Goal: Information Seeking & Learning: Learn about a topic

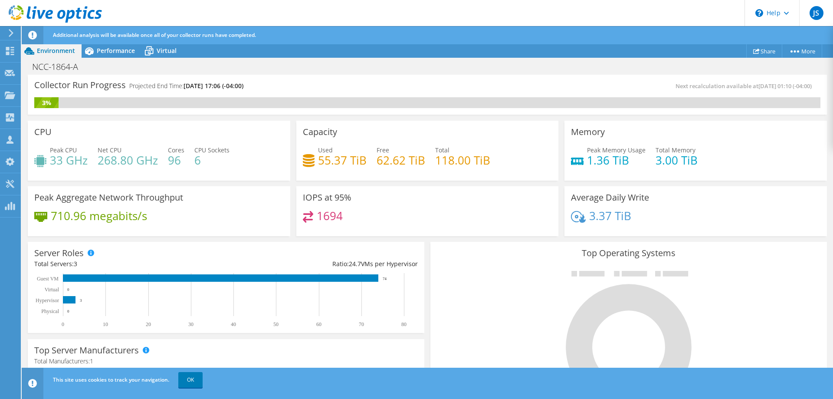
scroll to position [43, 0]
click at [5, 48] on icon at bounding box center [10, 51] width 10 height 8
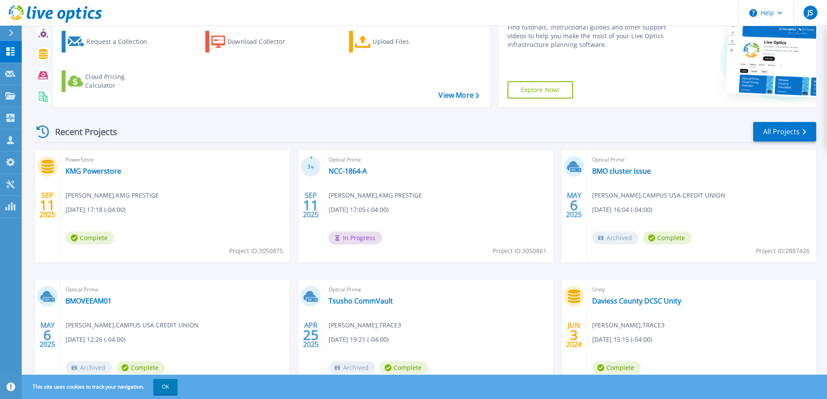
scroll to position [87, 0]
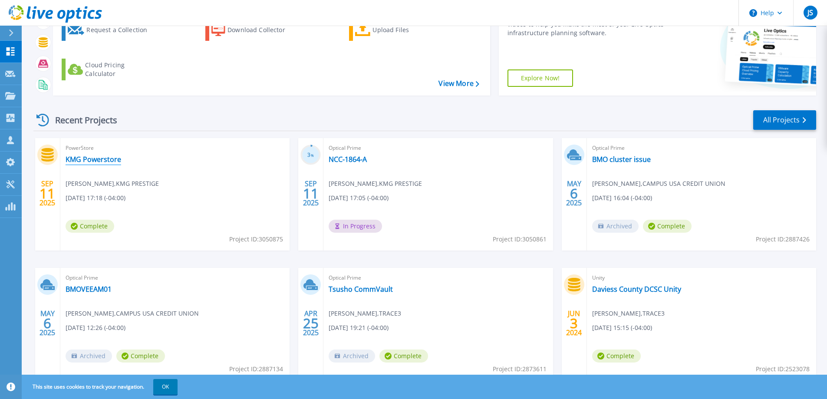
click at [89, 161] on link "KMG Powerstore" at bounding box center [94, 159] width 56 height 9
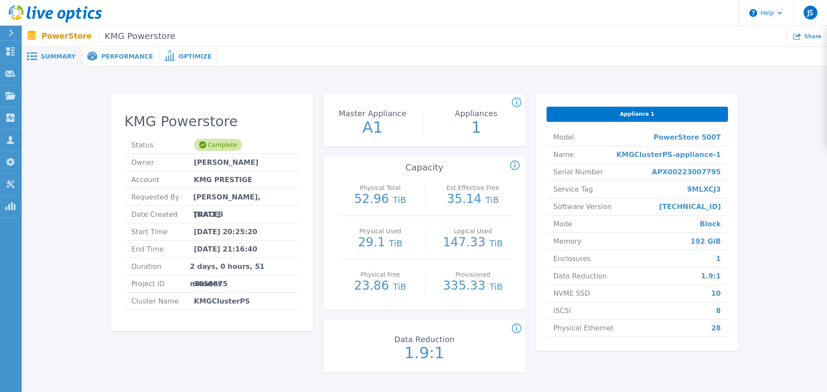
click at [116, 59] on span "Performance" at bounding box center [127, 56] width 52 height 6
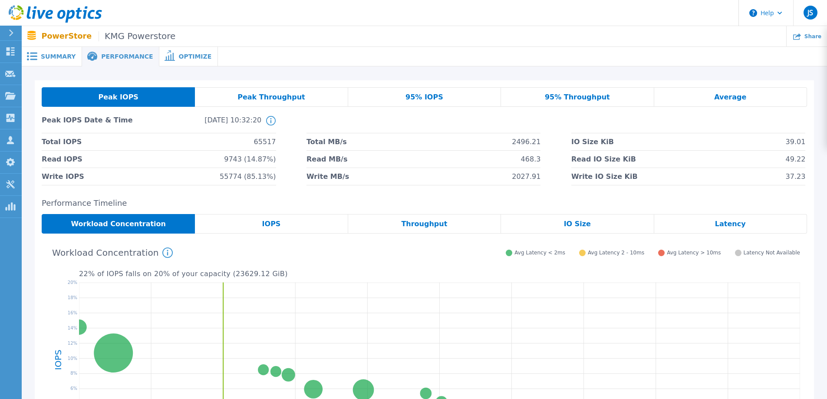
click at [280, 98] on span "Peak Throughput" at bounding box center [271, 97] width 68 height 7
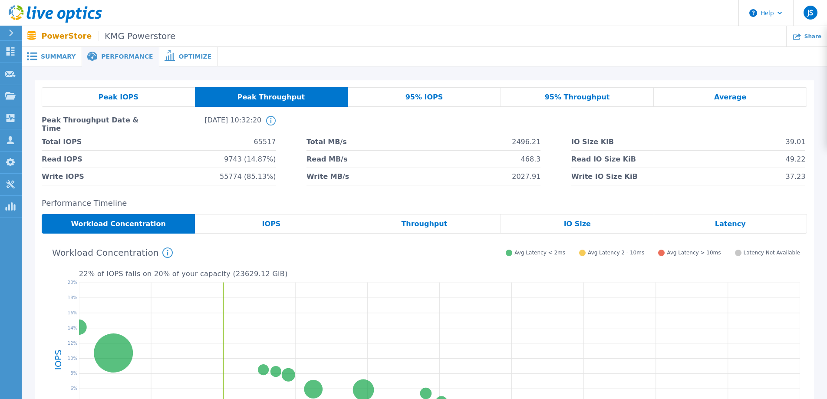
click at [289, 94] on span "Peak Throughput" at bounding box center [271, 97] width 68 height 7
click at [120, 100] on span "Peak IOPS" at bounding box center [119, 97] width 40 height 7
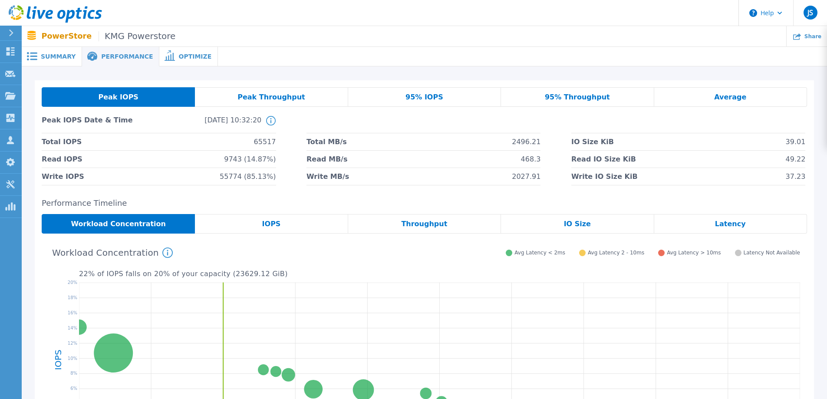
click at [276, 93] on div "Peak Throughput" at bounding box center [271, 97] width 153 height 20
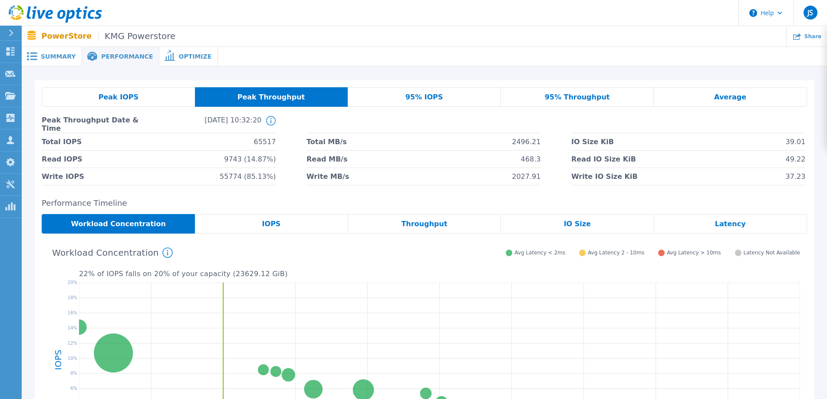
click at [429, 102] on div "95% IOPS" at bounding box center [424, 97] width 153 height 20
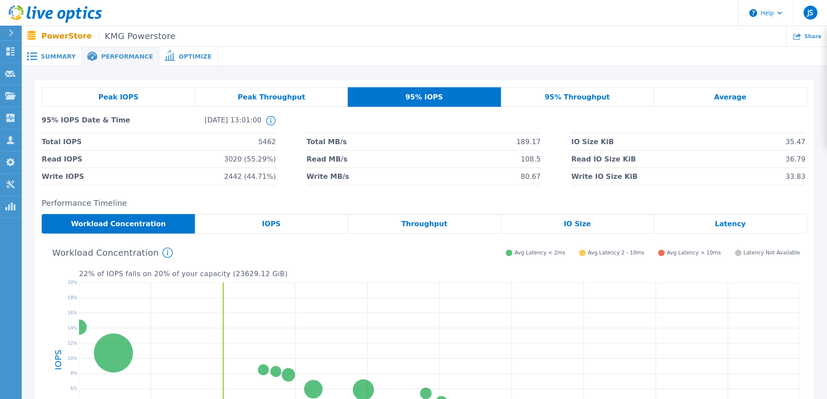
click at [225, 99] on div "Peak Throughput" at bounding box center [271, 97] width 153 height 20
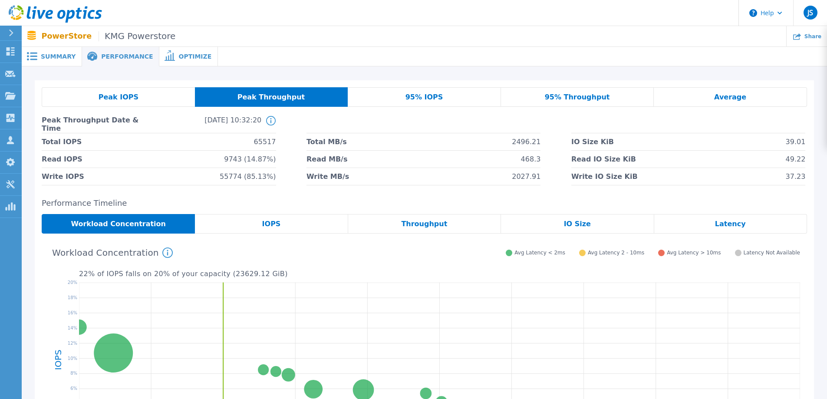
click at [407, 94] on div "95% IOPS" at bounding box center [424, 97] width 153 height 20
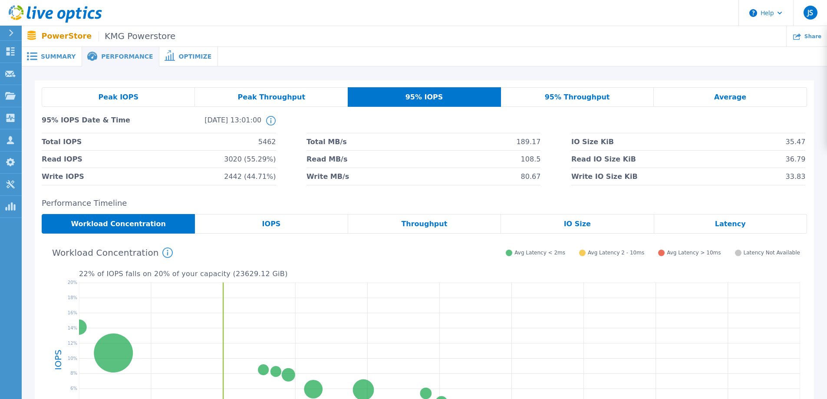
click at [582, 97] on span "95% Throughput" at bounding box center [577, 97] width 65 height 7
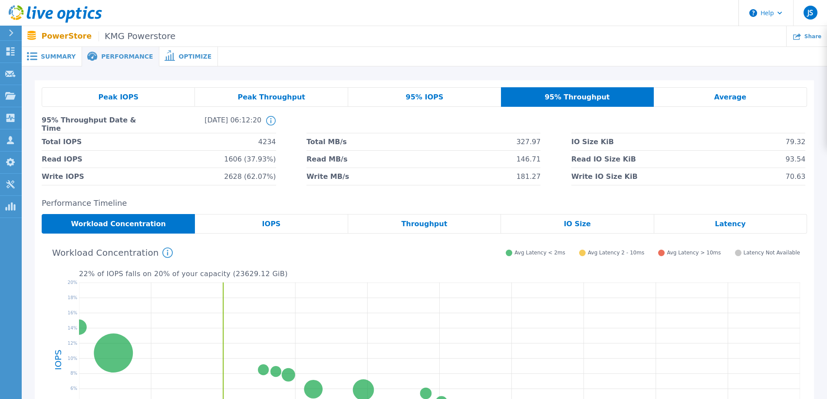
click at [732, 101] on span "Average" at bounding box center [730, 97] width 32 height 7
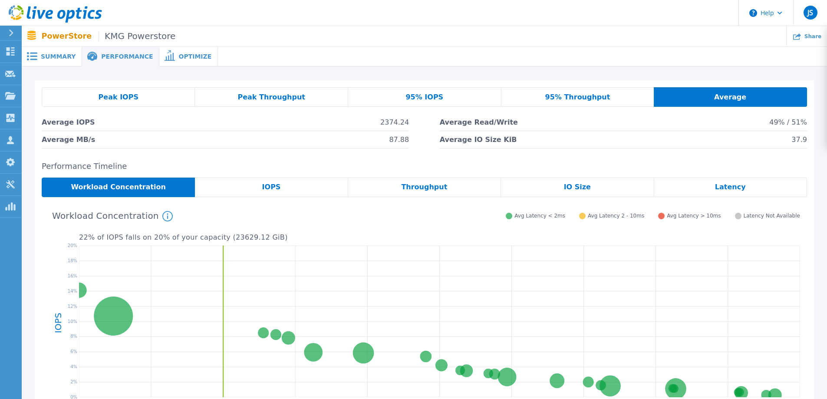
click at [700, 186] on div "Latency" at bounding box center [730, 188] width 153 height 20
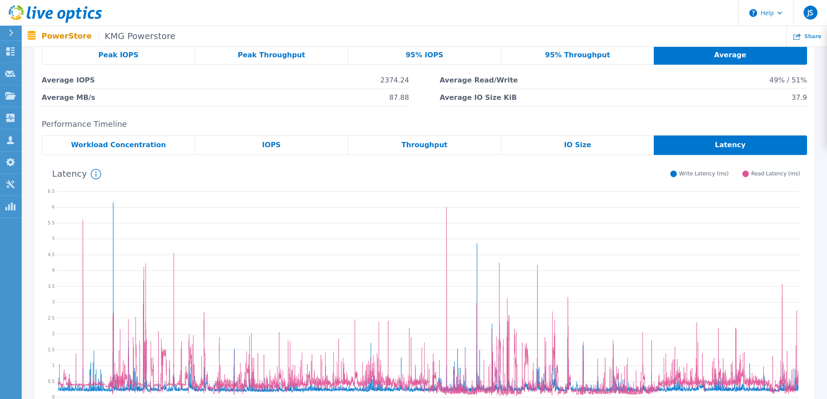
scroll to position [57, 0]
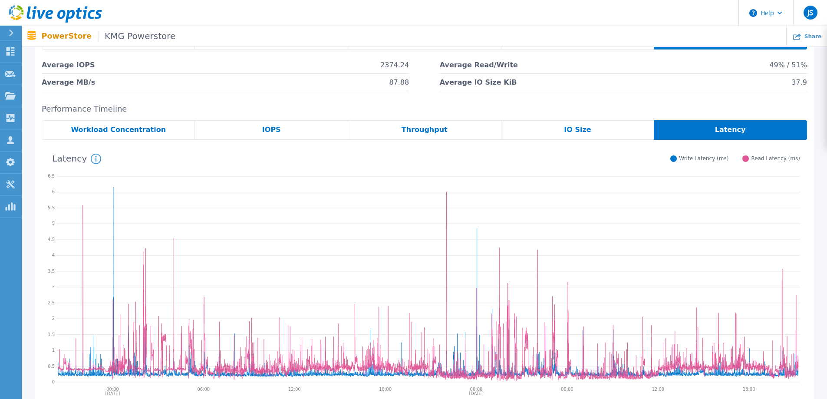
click at [124, 128] on span "Workload Concentration" at bounding box center [118, 129] width 95 height 7
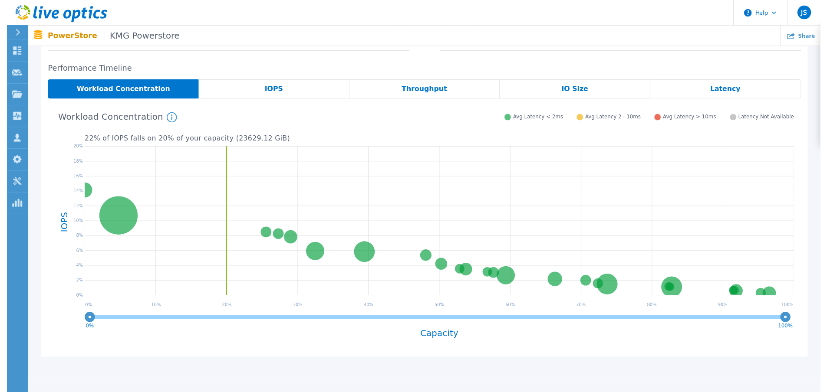
scroll to position [0, 0]
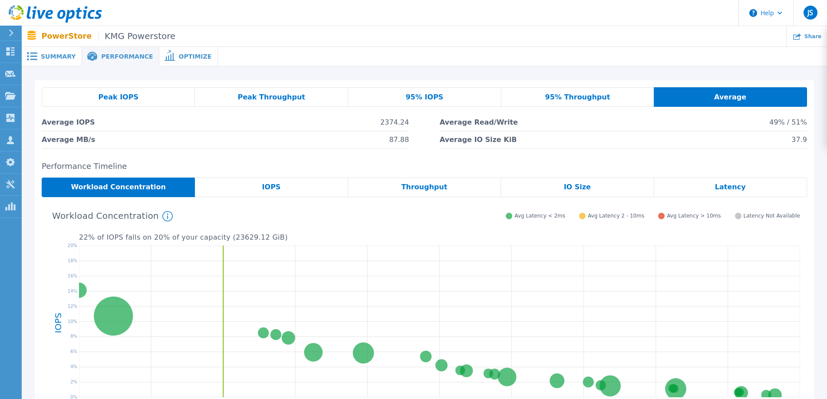
click at [546, 186] on div "IO Size" at bounding box center [577, 188] width 153 height 20
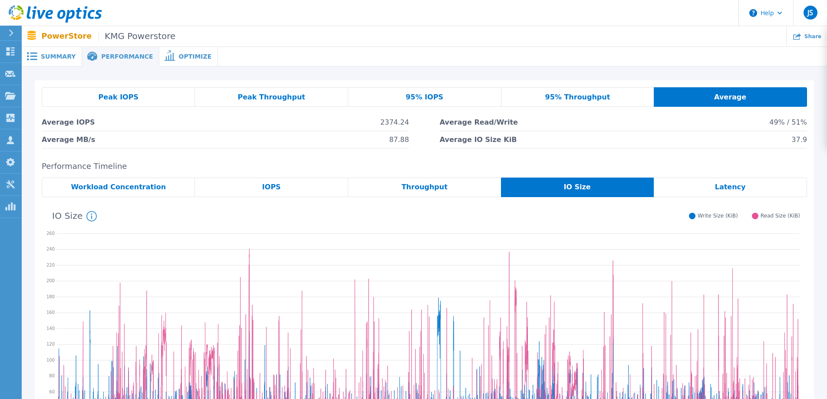
click at [687, 188] on div "Latency" at bounding box center [730, 188] width 153 height 20
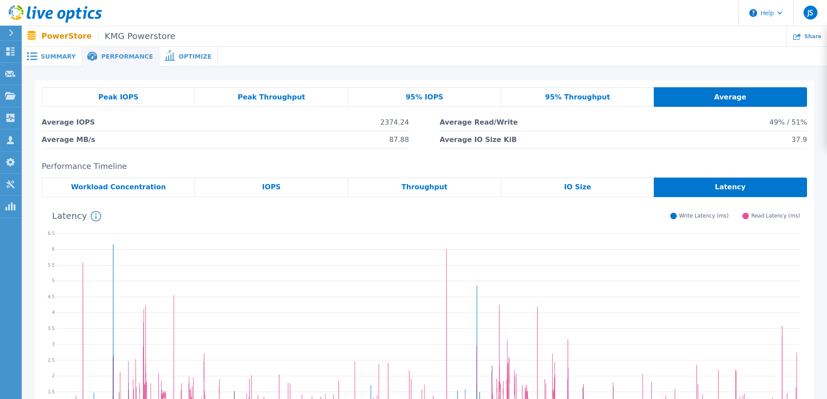
click at [191, 58] on span "Optimize" at bounding box center [194, 56] width 33 height 6
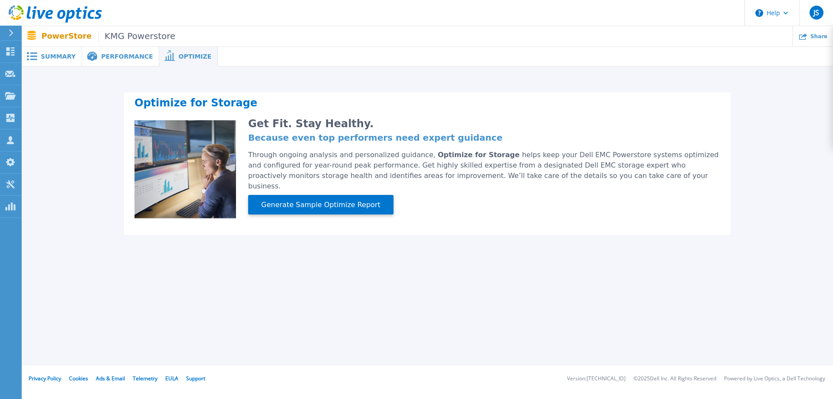
click at [118, 58] on span "Performance" at bounding box center [127, 56] width 52 height 6
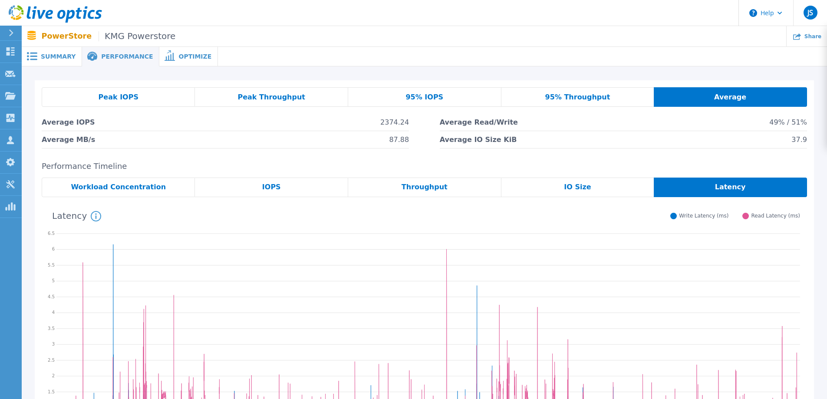
click at [39, 58] on span at bounding box center [31, 56] width 19 height 8
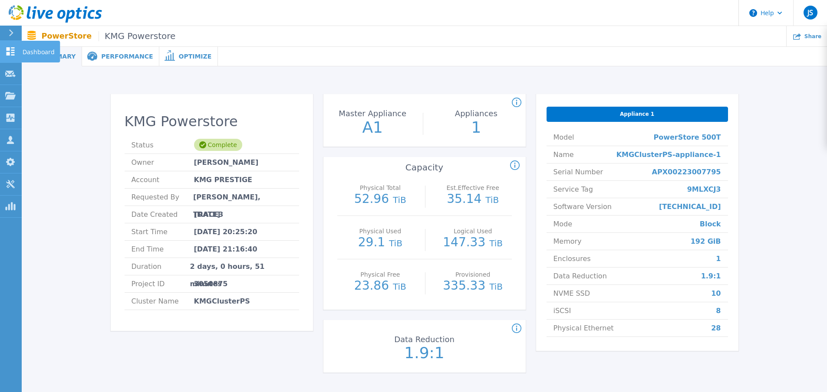
click at [13, 52] on icon at bounding box center [10, 51] width 10 height 8
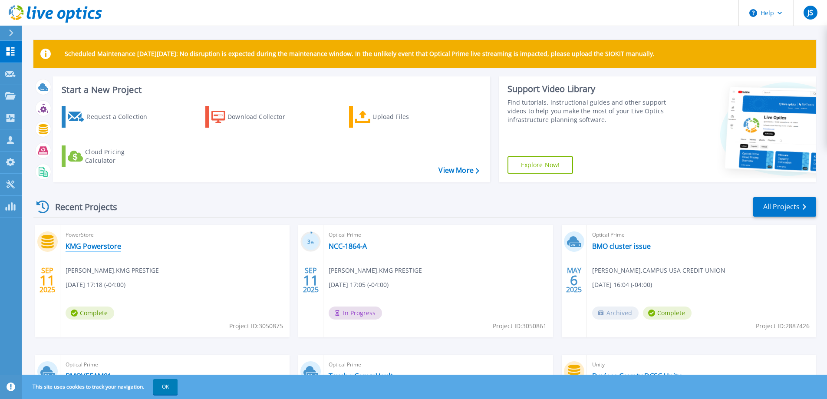
click at [78, 246] on link "KMG Powerstore" at bounding box center [94, 246] width 56 height 9
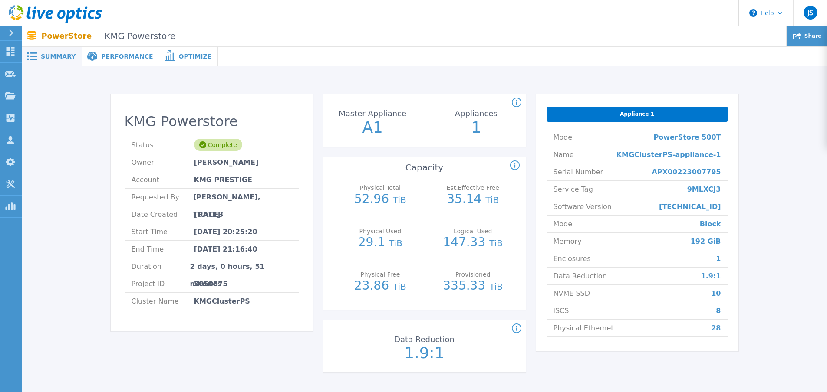
click at [808, 33] on span "Share" at bounding box center [812, 35] width 17 height 5
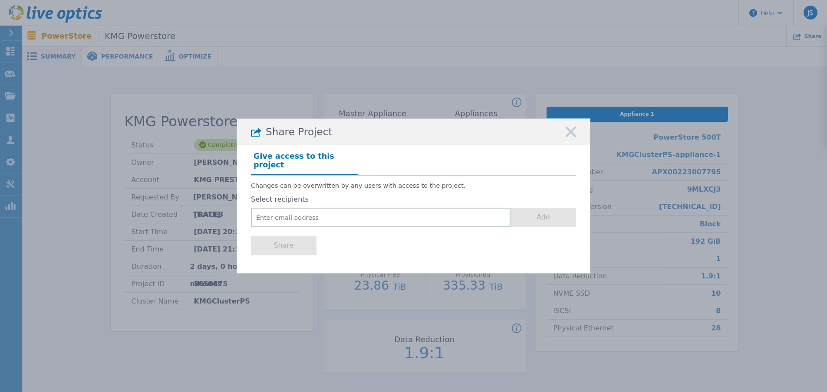
click at [569, 136] on icon at bounding box center [571, 132] width 10 height 10
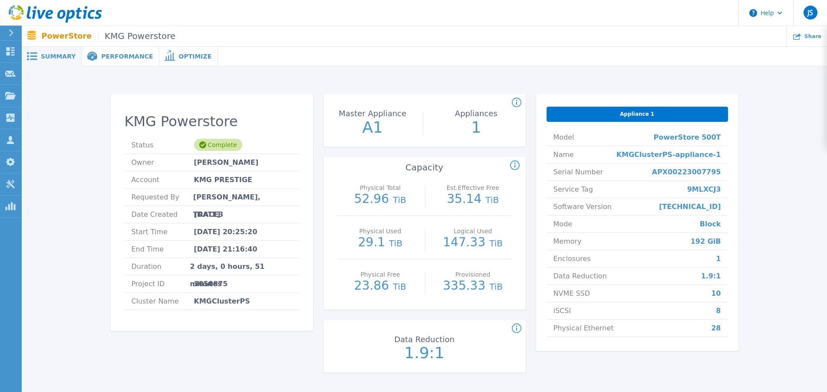
click at [117, 58] on span "Performance" at bounding box center [127, 56] width 52 height 6
